Goal: Navigation & Orientation: Find specific page/section

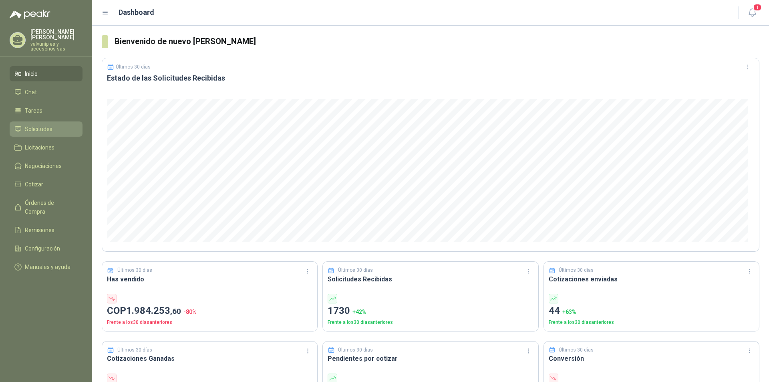
click at [38, 125] on span "Solicitudes" at bounding box center [39, 129] width 28 height 9
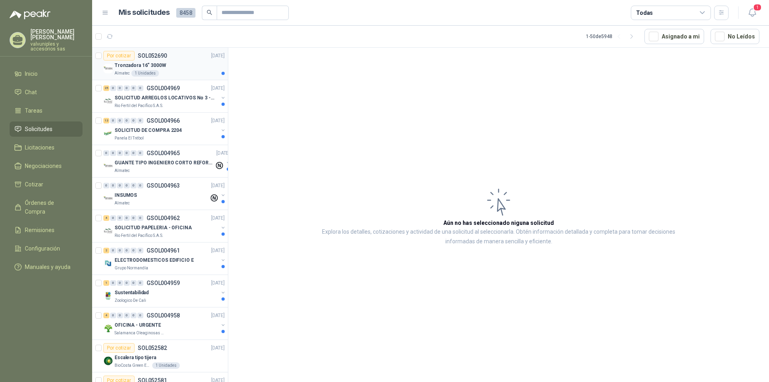
click at [130, 64] on p "Tronzadora 16” 3000W" at bounding box center [141, 66] width 52 height 8
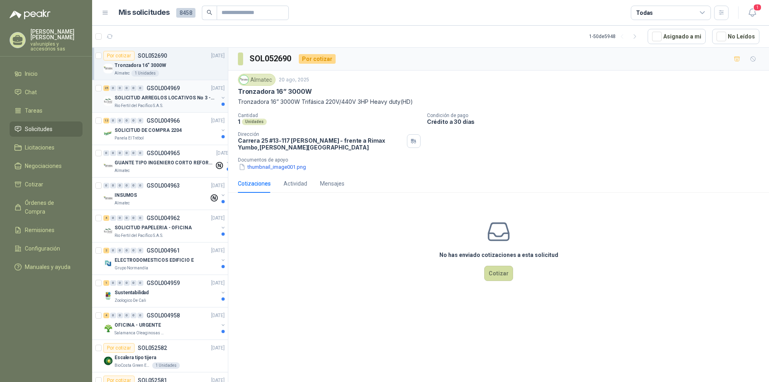
click at [144, 96] on p "SOLICITUD ARREGLOS LOCATIVOS No 3 - PICHINDE" at bounding box center [165, 98] width 100 height 8
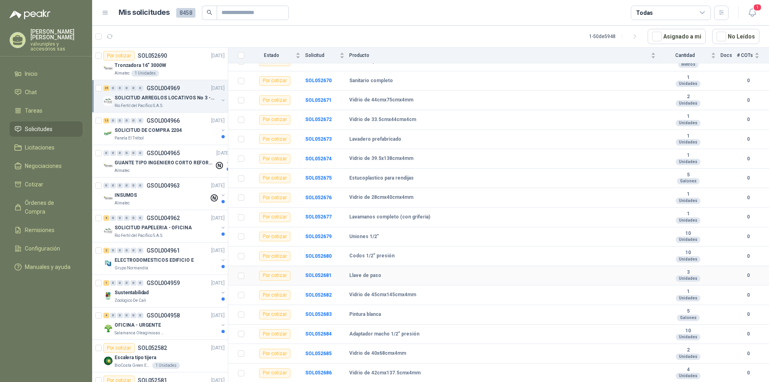
scroll to position [257, 0]
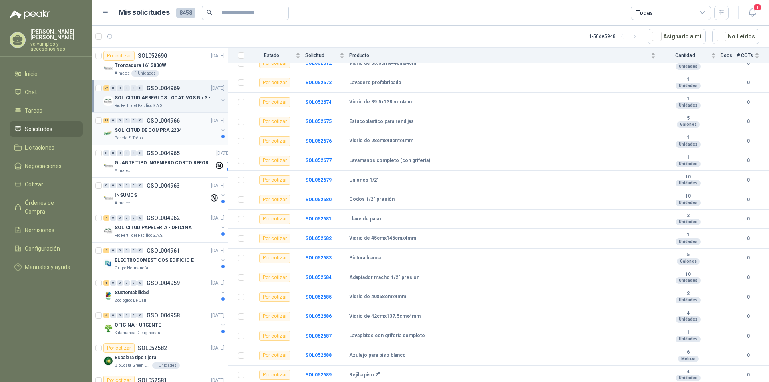
click at [141, 131] on p "SOLICITUD DE COMPRA 2204" at bounding box center [148, 131] width 67 height 8
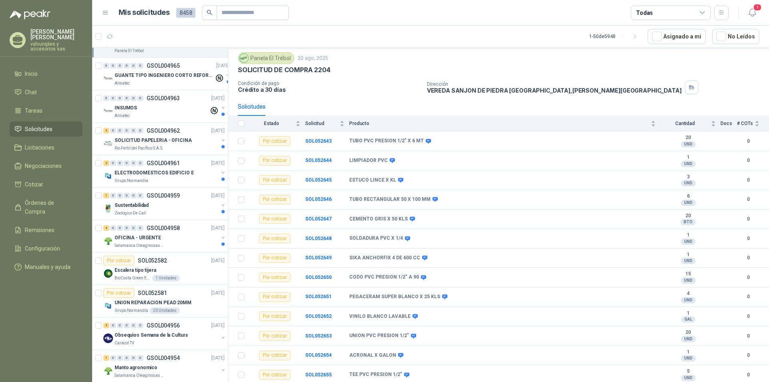
scroll to position [89, 0]
click at [125, 106] on p "INSUMOS" at bounding box center [126, 107] width 22 height 8
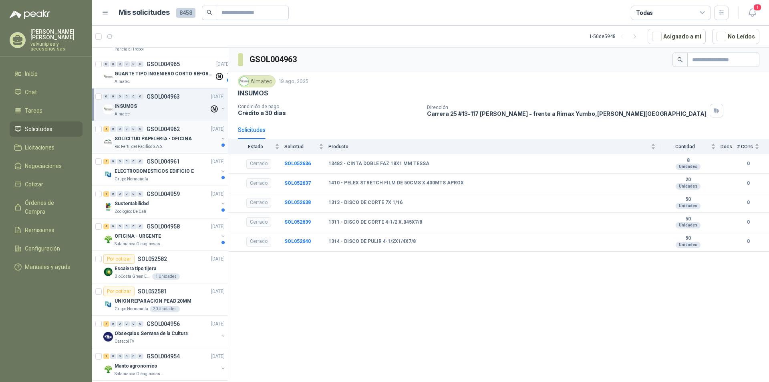
click at [134, 141] on p "SOLICITUD PAPELERIA - OFICINA" at bounding box center [153, 139] width 77 height 8
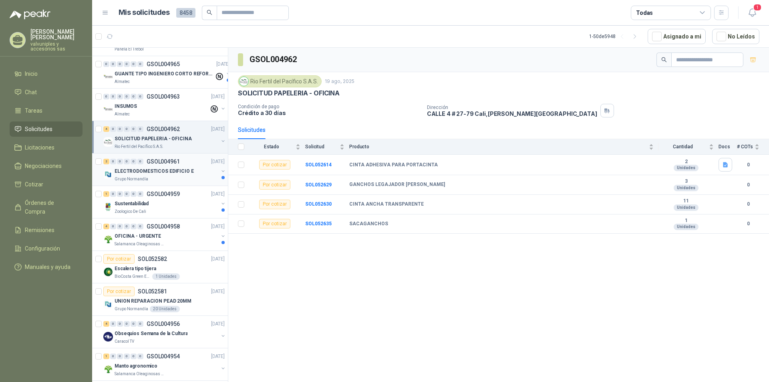
click at [135, 173] on p "ELECTRODOMESTICOS EDIFICIO E" at bounding box center [154, 171] width 79 height 8
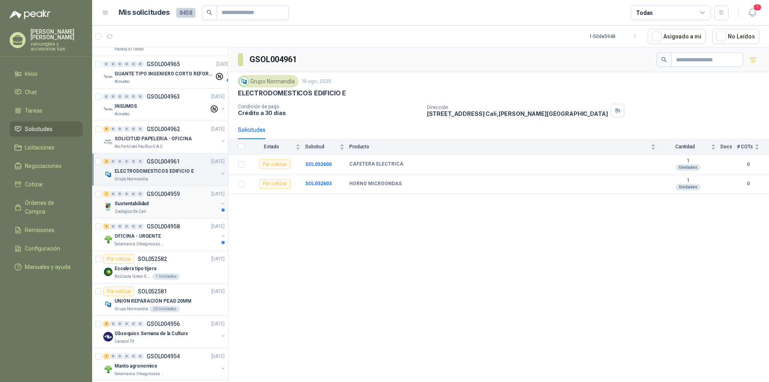
click at [135, 204] on p "Sustentabilidad" at bounding box center [132, 204] width 34 height 8
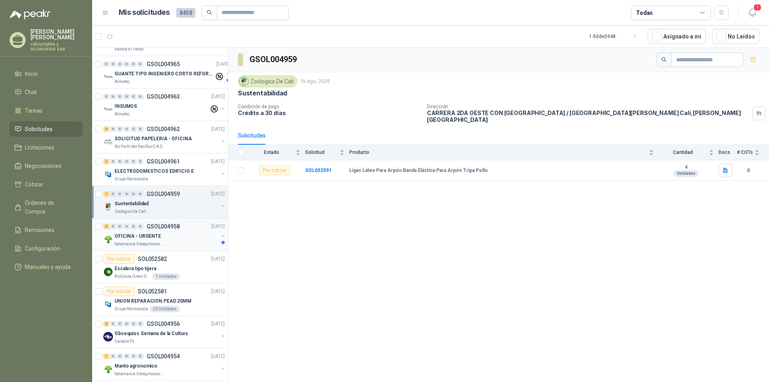
click at [134, 236] on p "OFICINA - URGENTE" at bounding box center [138, 236] width 46 height 8
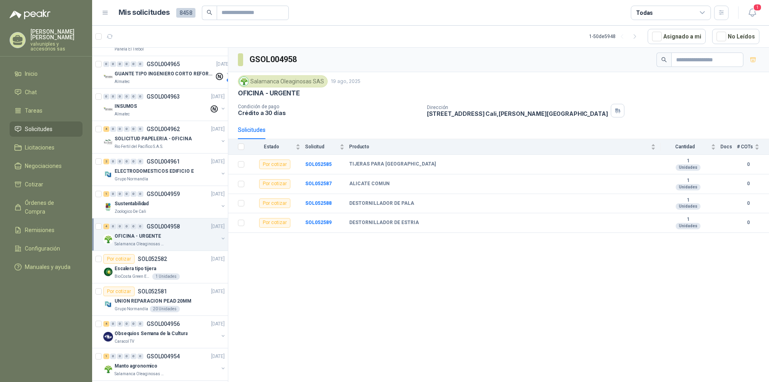
click at [270, 288] on div "GSOL004958 Salamanca Oleaginosas SAS [DATE] OFICINA - URGENTE Condición de pago…" at bounding box center [498, 216] width 541 height 337
click at [755, 14] on icon "button" at bounding box center [753, 13] width 10 height 10
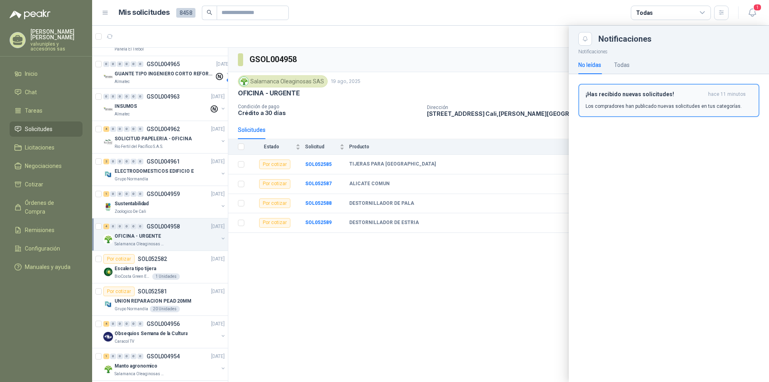
click at [641, 98] on div "¡Has recibido nuevas solicitudes! hace 11 minutos Los compradores han publicado…" at bounding box center [669, 100] width 167 height 19
